Goal: Information Seeking & Learning: Learn about a topic

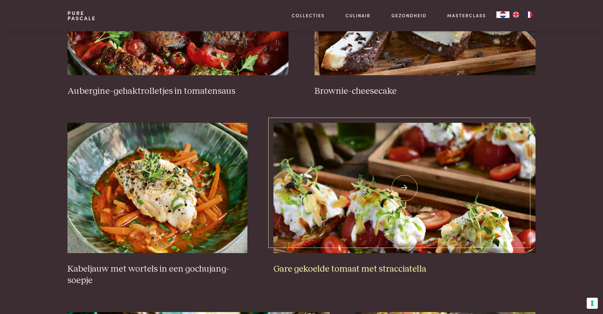
scroll to position [424, 0]
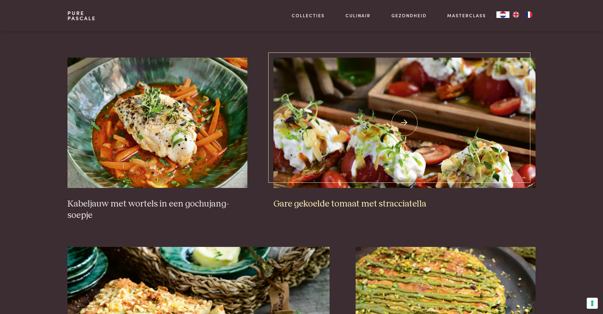
click at [396, 162] on img at bounding box center [405, 123] width 263 height 130
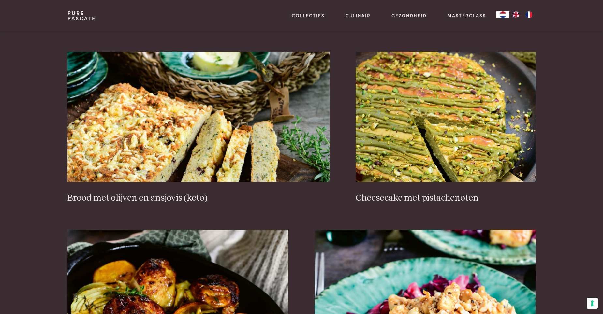
scroll to position [620, 0]
click at [232, 146] on img at bounding box center [199, 117] width 263 height 130
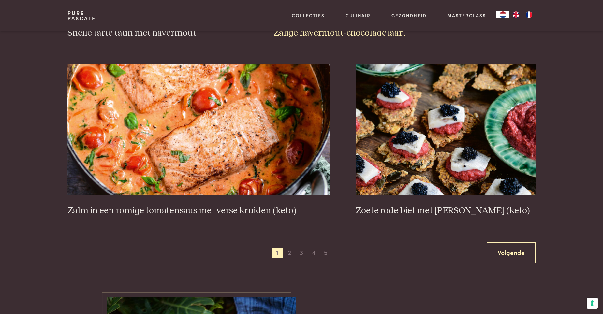
scroll to position [1142, 0]
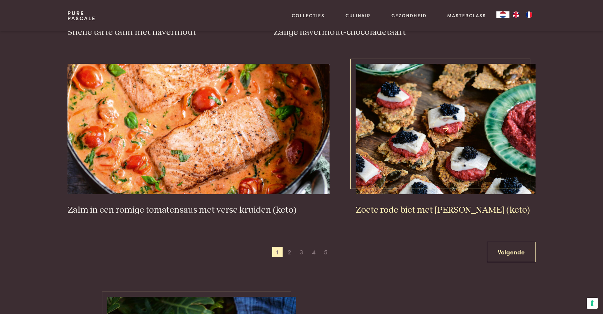
click at [461, 136] on img at bounding box center [446, 129] width 180 height 130
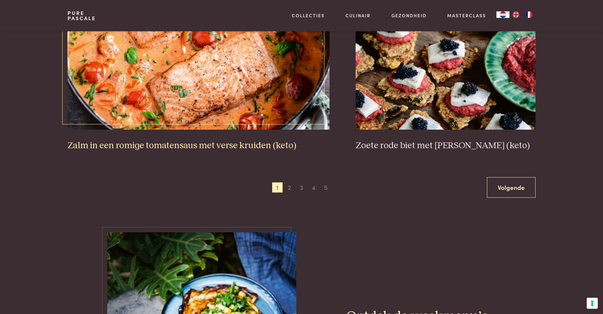
scroll to position [1207, 0]
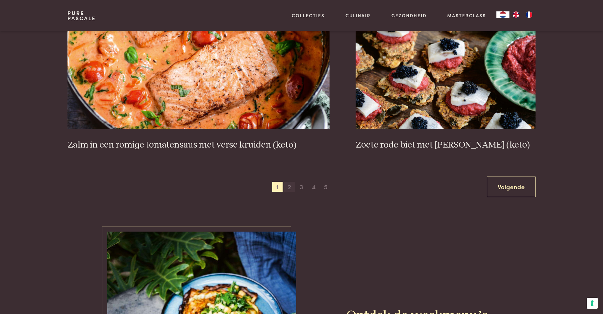
click at [290, 190] on span "2" at bounding box center [289, 187] width 10 height 10
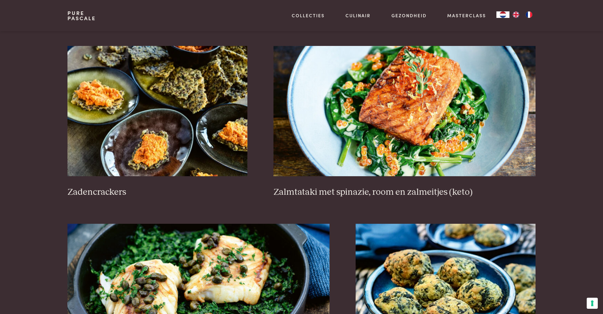
scroll to position [1063, 0]
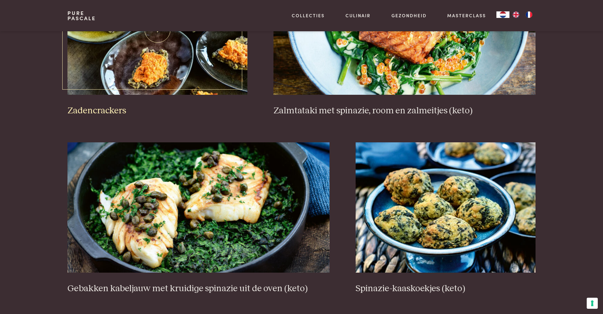
click at [120, 115] on h3 "Zadencrackers" at bounding box center [158, 110] width 180 height 11
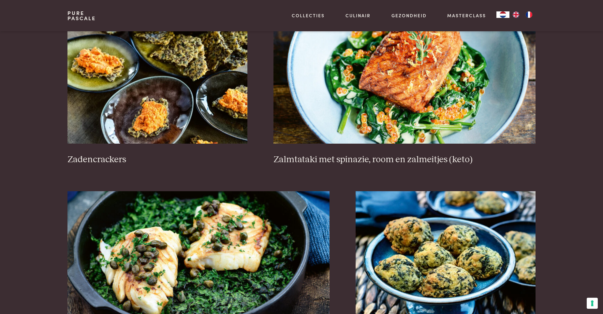
scroll to position [1096, 0]
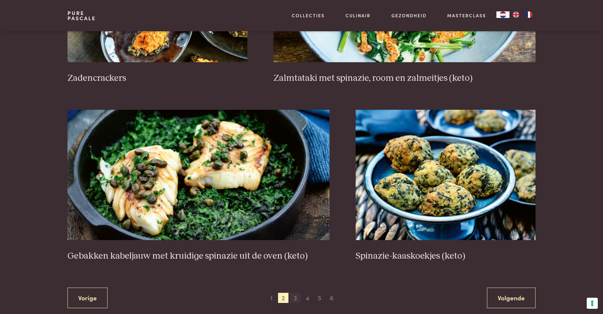
click at [299, 299] on span "3" at bounding box center [295, 298] width 10 height 10
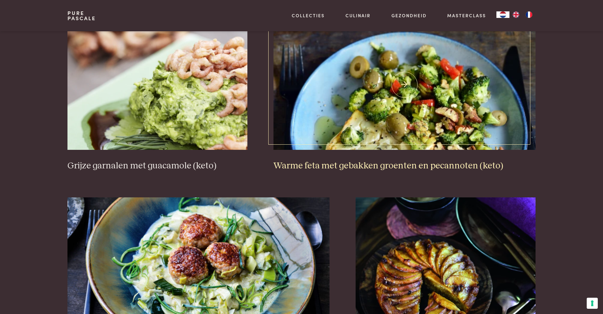
scroll to position [1193, 0]
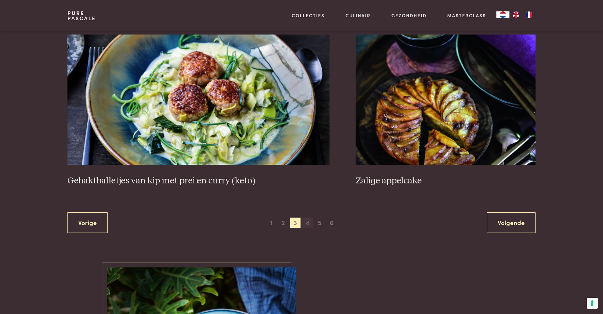
click at [307, 218] on span "4" at bounding box center [308, 223] width 10 height 10
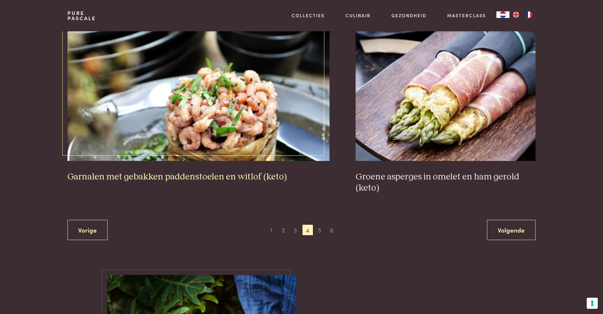
scroll to position [1193, 0]
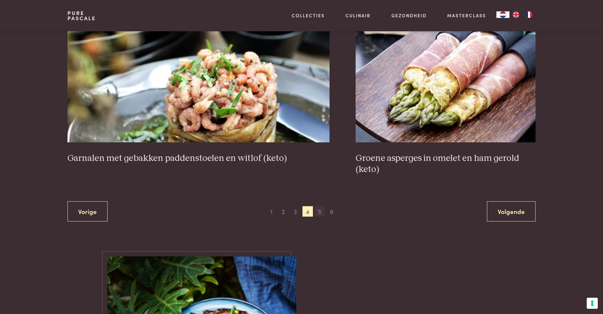
click at [317, 215] on span "5" at bounding box center [320, 211] width 10 height 10
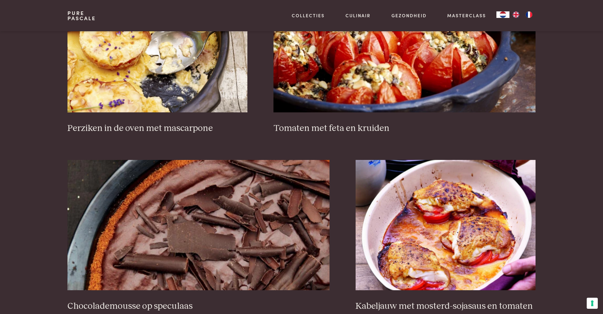
scroll to position [1128, 0]
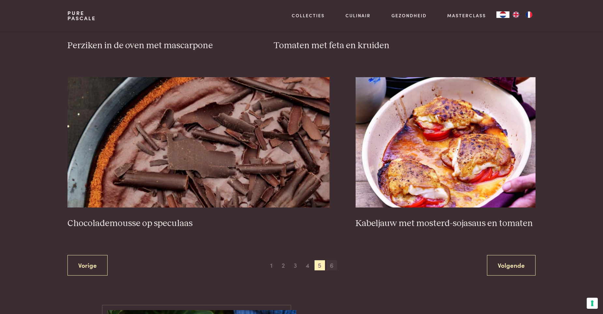
click at [329, 263] on span "6" at bounding box center [332, 266] width 10 height 10
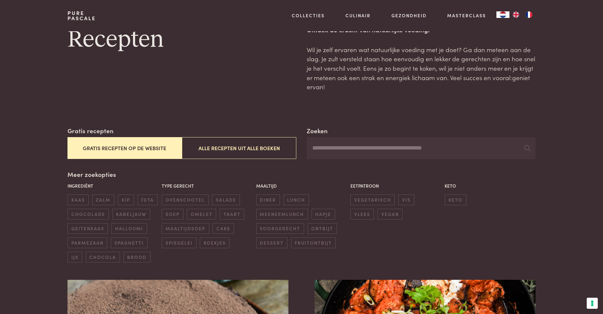
scroll to position [130, 0]
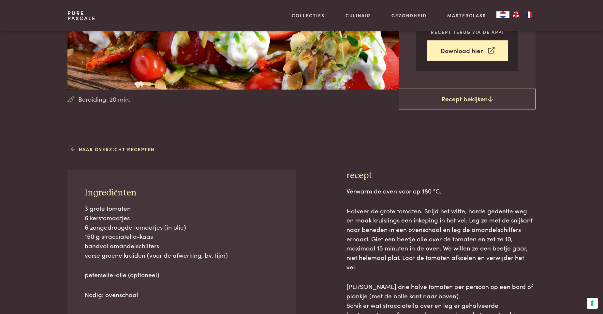
scroll to position [163, 0]
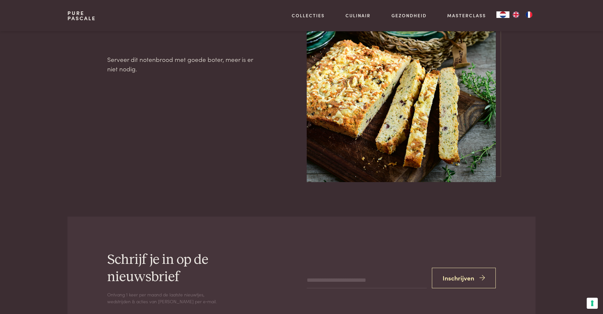
scroll to position [733, 0]
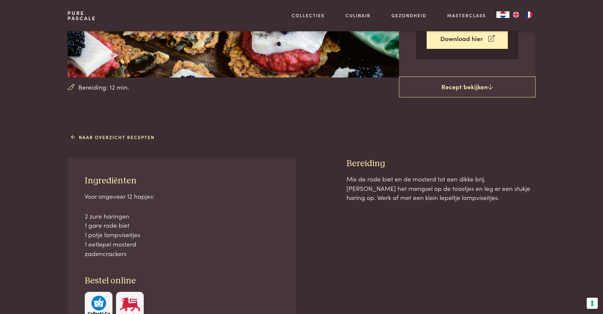
scroll to position [196, 0]
